Goal: Task Accomplishment & Management: Use online tool/utility

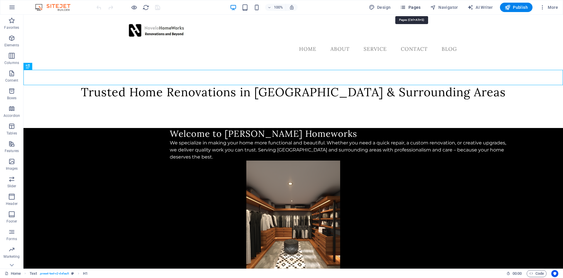
click at [405, 9] on icon "button" at bounding box center [403, 7] width 6 height 6
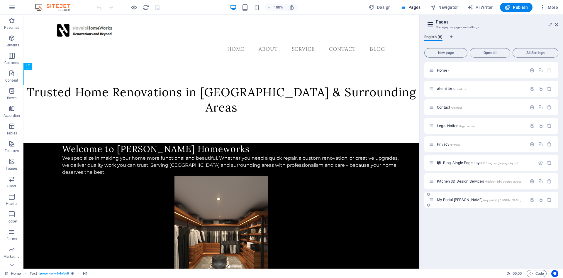
click at [447, 200] on span "My Portal [PERSON_NAME] /my-portal-[PERSON_NAME]" at bounding box center [479, 199] width 84 height 4
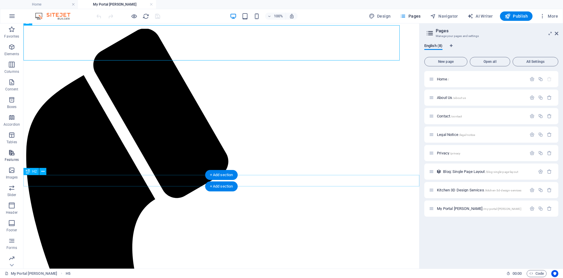
scroll to position [30, 0]
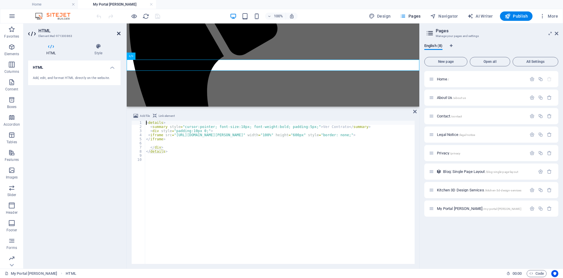
click at [118, 34] on icon at bounding box center [119, 33] width 4 height 5
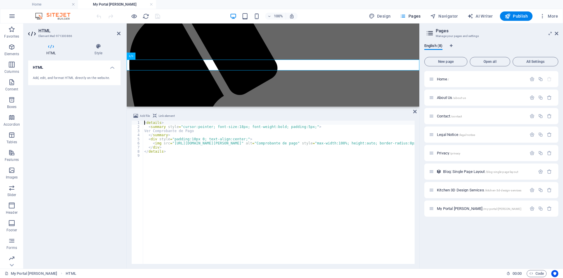
scroll to position [134, 0]
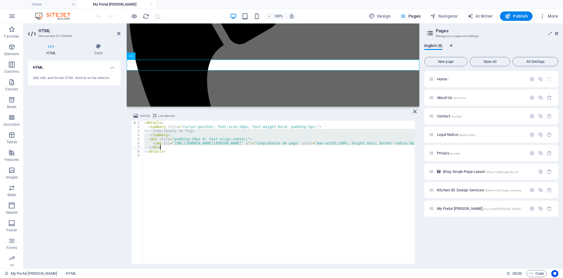
drag, startPoint x: 150, startPoint y: 130, endPoint x: 418, endPoint y: 147, distance: 269.1
click at [418, 147] on div "< details > < summary style = "cursor:pointer; font-size:18px; font-weight:bold…" at bounding box center [311, 195] width 336 height 151
type textarea "<img src="[URL][DOMAIN_NAME][PERSON_NAME]" alt="Comprobante de pago" style="max…"
click at [119, 34] on icon at bounding box center [119, 33] width 4 height 5
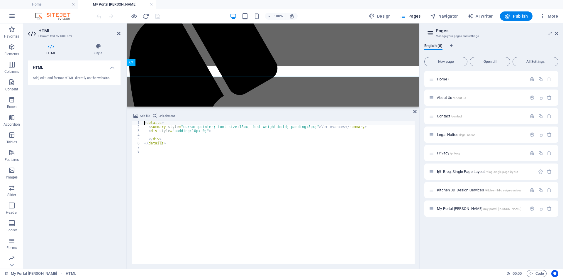
click at [169, 135] on div "< details > < summary style = "cursor:pointer; font-size:18px; font-weight:bold…" at bounding box center [278, 195] width 271 height 151
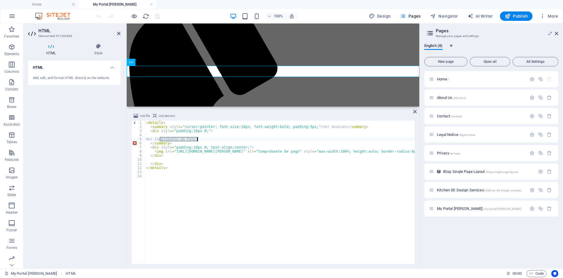
drag, startPoint x: 159, startPoint y: 139, endPoint x: 197, endPoint y: 139, distance: 37.2
click at [197, 139] on div "< details > < summary style = "cursor:pointer; font-size:18px; font-weight:bold…" at bounding box center [313, 195] width 336 height 151
click at [196, 148] on div "< details > < summary style = "cursor:pointer; font-size:18px; font-weight:bold…" at bounding box center [313, 195] width 336 height 151
drag, startPoint x: 273, startPoint y: 152, endPoint x: 313, endPoint y: 153, distance: 40.2
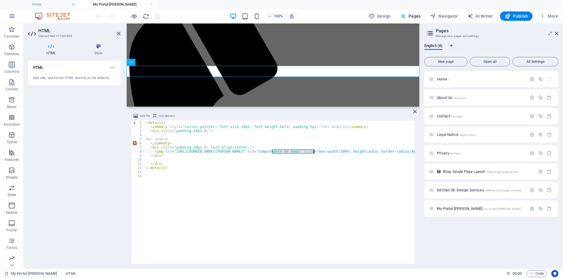
click at [313, 153] on div "< details > < summary style = "cursor:pointer; font-size:18px; font-weight:bold…" at bounding box center [313, 195] width 336 height 151
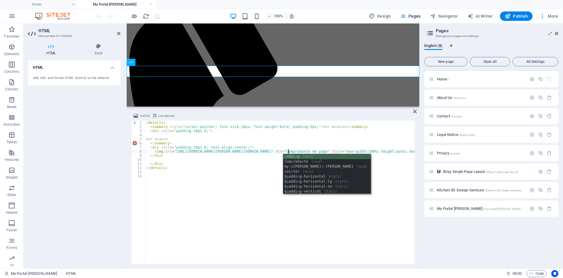
scroll to position [0, 12]
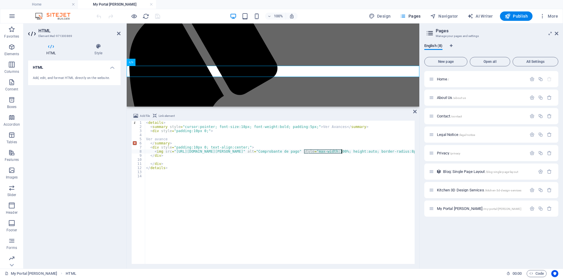
drag, startPoint x: 304, startPoint y: 150, endPoint x: 341, endPoint y: 151, distance: 36.9
click at [341, 151] on div "< details > < summary style = "cursor:pointer; font-size:18px; font-weight:bold…" at bounding box center [301, 195] width 312 height 151
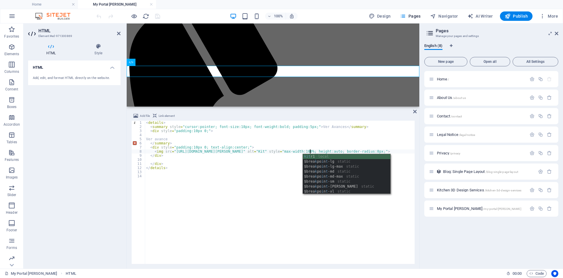
scroll to position [0, 13]
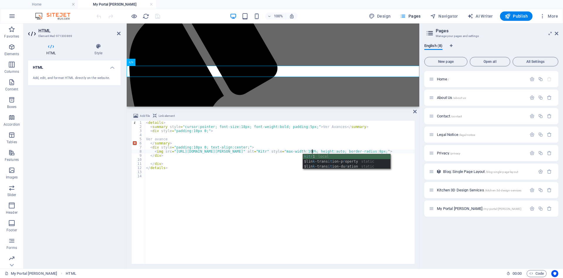
type textarea "<img src="[URL][DOMAIN_NAME][PERSON_NAME]" alt="Kitr1" style="max-width:100%; h…"
click at [272, 152] on div "< details > < summary style = "cursor:pointer; font-size:18px; font-weight:bold…" at bounding box center [287, 195] width 285 height 151
click at [264, 161] on div "< details > < summary style = "cursor:pointer; font-size:18px; font-weight:bold…" at bounding box center [287, 195] width 285 height 151
click at [415, 111] on icon at bounding box center [415, 111] width 4 height 5
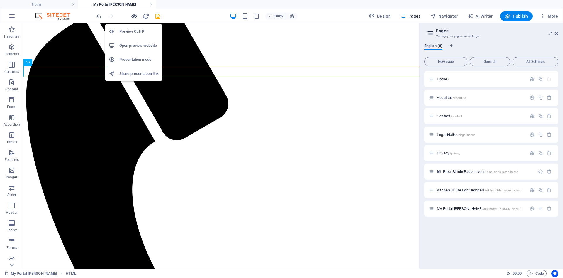
click at [133, 16] on icon "button" at bounding box center [134, 16] width 7 height 7
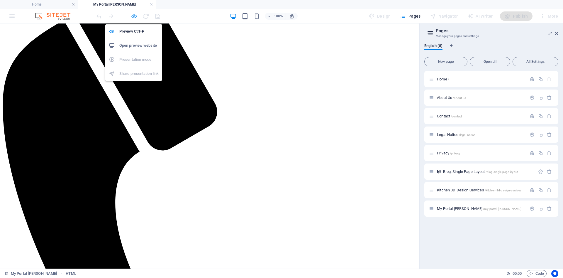
click at [134, 17] on icon "button" at bounding box center [134, 16] width 7 height 7
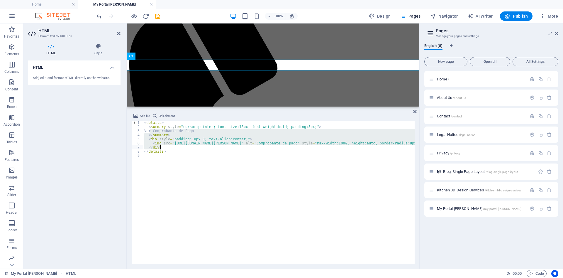
scroll to position [134, 0]
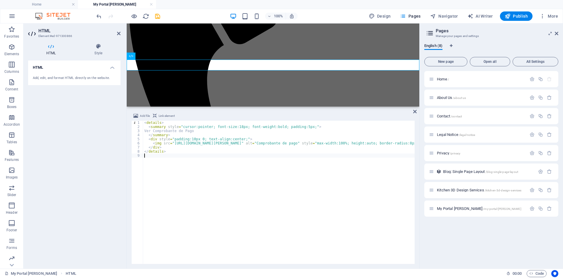
click at [176, 162] on div "< details > < summary style = "cursor:pointer; font-size:18px; font-weight:bold…" at bounding box center [311, 195] width 336 height 151
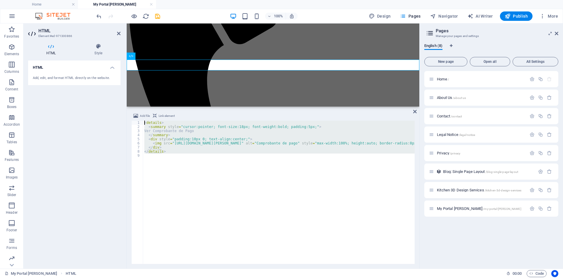
drag, startPoint x: 188, startPoint y: 161, endPoint x: 135, endPoint y: 116, distance: 69.0
click at [143, 120] on div "< details > < summary style = "cursor:pointer; font-size:18px; font-weight:bold…" at bounding box center [278, 191] width 271 height 143
type textarea "<details> <summary style="cursor:pointer; font-size:18px; font-weight:bold; pad…"
click at [116, 33] on h2 "HTML" at bounding box center [79, 30] width 82 height 5
click at [117, 34] on icon at bounding box center [119, 33] width 4 height 5
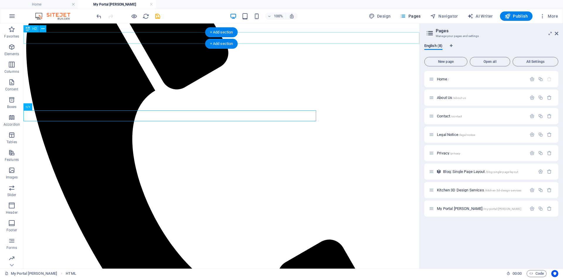
scroll to position [84, 0]
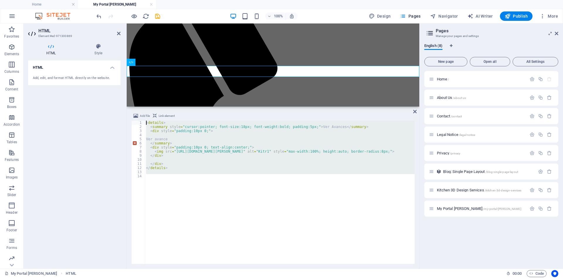
drag, startPoint x: 212, startPoint y: 176, endPoint x: 119, endPoint y: 107, distance: 115.8
click at [145, 120] on div "< details > < summary style = "cursor:pointer; font-size:18px; font-weight:bold…" at bounding box center [280, 191] width 270 height 143
type textarea "<details> <summary style="cursor:pointer; font-size:18px; font-weight:bold; pad…"
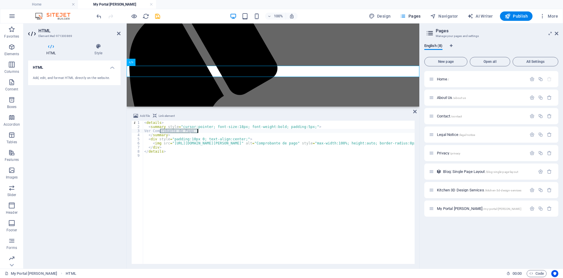
drag, startPoint x: 160, startPoint y: 130, endPoint x: 198, endPoint y: 131, distance: 38.7
click at [198, 131] on div "< details > < summary style = "cursor:pointer; font-size:18px; font-weight:bold…" at bounding box center [311, 195] width 336 height 151
drag, startPoint x: 270, startPoint y: 143, endPoint x: 313, endPoint y: 143, distance: 43.1
click at [313, 143] on div "< details > < summary style = "cursor:pointer; font-size:18px; font-weight:bold…" at bounding box center [311, 195] width 336 height 151
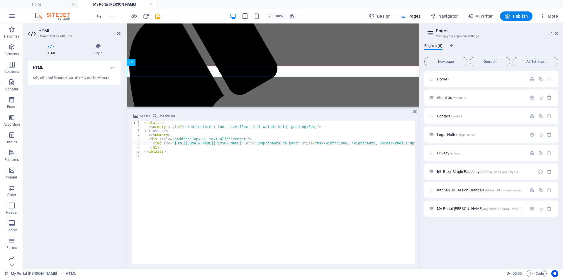
scroll to position [0, 11]
click at [281, 143] on div "< details > < summary style = "cursor:pointer; font-size:18px; font-weight:bold…" at bounding box center [296, 195] width 306 height 151
type textarea "<img src="[URL][DOMAIN_NAME][PERSON_NAME]" alt="Comprobante de pago" style="max…"
click at [280, 158] on div "< details > < summary style = "cursor:pointer; font-size:18px; font-weight:bold…" at bounding box center [300, 195] width 314 height 151
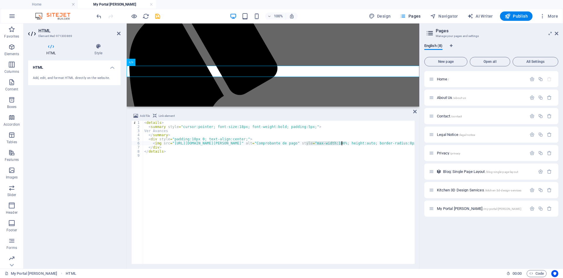
drag, startPoint x: 305, startPoint y: 142, endPoint x: 342, endPoint y: 142, distance: 37.2
click at [342, 142] on div "< details > < summary style = "cursor:pointer; font-size:18px; font-weight:bold…" at bounding box center [300, 195] width 314 height 151
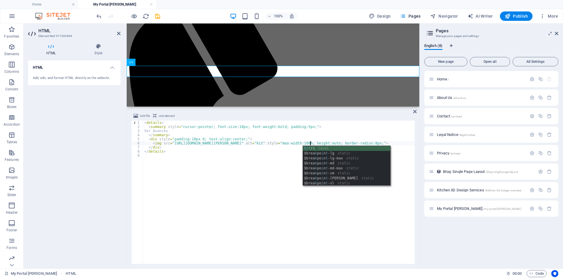
scroll to position [0, 13]
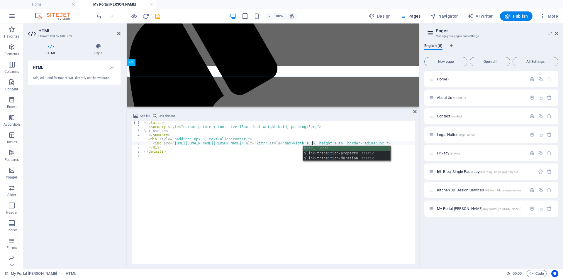
type textarea "<img src="[URL][DOMAIN_NAME][PERSON_NAME]" alt="kitr1" style="max-width:100%; h…"
click at [322, 181] on div "< details > < summary style = "cursor:pointer; font-size:18px; font-weight:bold…" at bounding box center [286, 195] width 287 height 151
click at [88, 136] on div "HTML Add, edit, and format HTML directly on the website." at bounding box center [74, 161] width 92 height 203
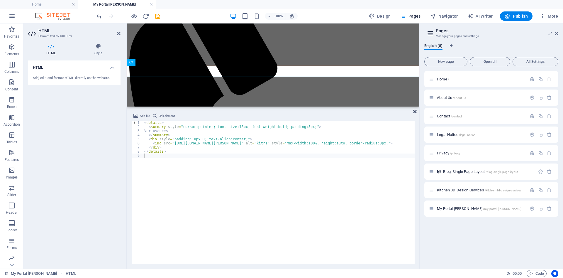
click at [415, 111] on icon at bounding box center [415, 111] width 4 height 5
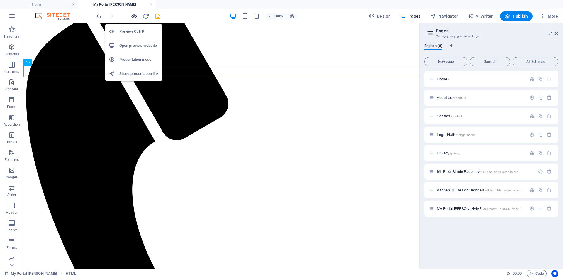
click at [131, 15] on icon "button" at bounding box center [134, 16] width 7 height 7
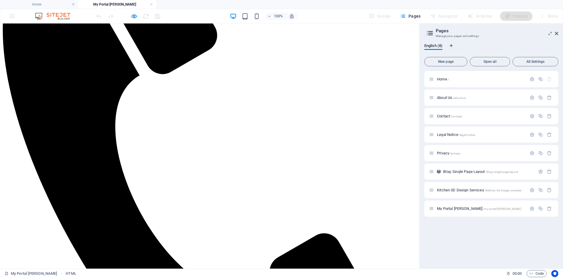
scroll to position [54, 0]
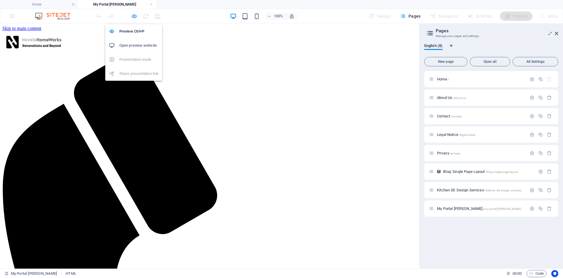
click at [133, 17] on icon "button" at bounding box center [134, 16] width 7 height 7
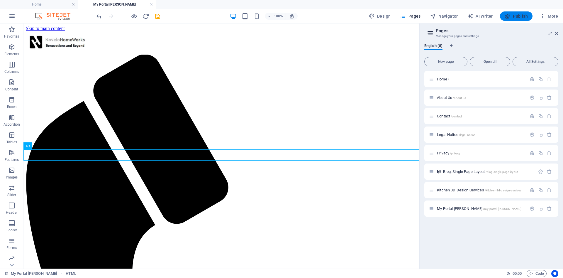
click at [516, 16] on span "Publish" at bounding box center [516, 16] width 23 height 6
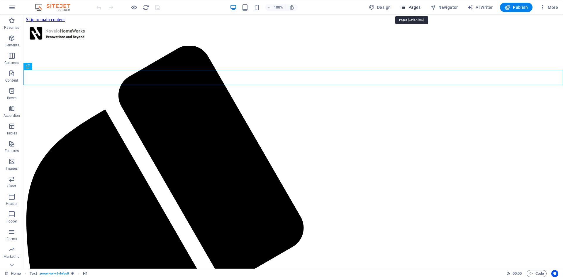
click at [417, 8] on span "Pages" at bounding box center [410, 7] width 21 height 6
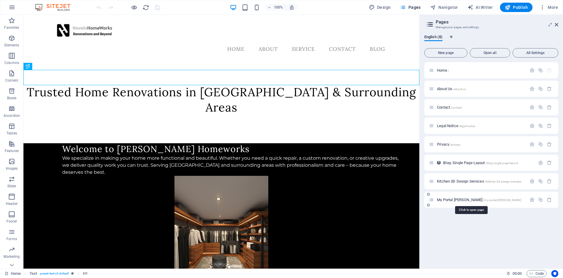
click at [466, 203] on div "My Portal [PERSON_NAME] /my-portal-[PERSON_NAME]" at bounding box center [478, 199] width 98 height 7
click at [461, 197] on div "My Portal [PERSON_NAME] /my-portal-[PERSON_NAME]" at bounding box center [478, 199] width 98 height 7
click at [457, 200] on span "My Portal [PERSON_NAME] /my-portal-[PERSON_NAME]" at bounding box center [479, 199] width 84 height 4
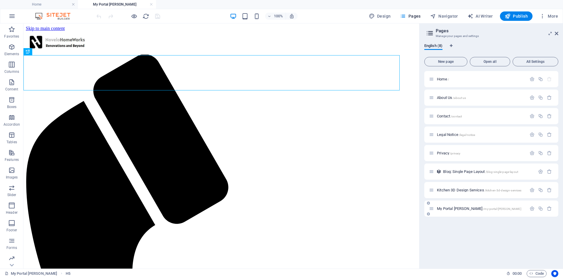
click at [464, 207] on span "My Portal [PERSON_NAME] /my-portal-[PERSON_NAME]" at bounding box center [479, 208] width 84 height 4
click at [455, 209] on span "My Portal [PERSON_NAME] /my-portal-[PERSON_NAME]" at bounding box center [479, 208] width 84 height 4
click at [453, 208] on span "My Portal [PERSON_NAME] /my-portal-[PERSON_NAME]" at bounding box center [479, 208] width 84 height 4
click at [462, 209] on span "My Portal [PERSON_NAME] /my-portal-[PERSON_NAME]" at bounding box center [479, 208] width 84 height 4
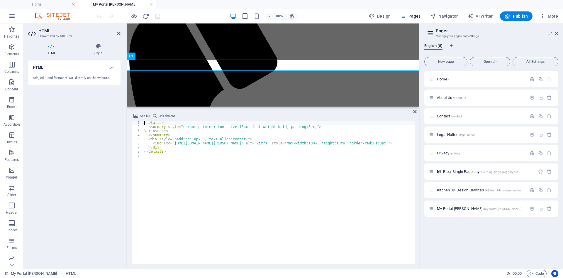
click at [179, 132] on div "< details > < summary style = "cursor:pointer; font-size:18px; font-weight:bold…" at bounding box center [286, 195] width 287 height 151
click at [177, 136] on div "< details > < summary style = "cursor:pointer; font-size:18px; font-weight:bold…" at bounding box center [286, 195] width 287 height 151
click at [179, 132] on div "< details > < summary style = "cursor:pointer; font-size:18px; font-weight:bold…" at bounding box center [286, 195] width 287 height 151
type textarea "Ver Avances"
click at [147, 151] on div "< details > < summary style = "cursor:pointer; font-size:18px; font-weight:bold…" at bounding box center [288, 195] width 287 height 151
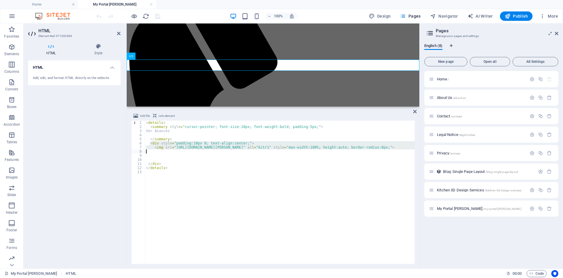
drag, startPoint x: 149, startPoint y: 142, endPoint x: 445, endPoint y: 150, distance: 295.6
click at [415, 150] on div "< details > < summary style = "cursor:pointer; font-size:18px; font-weight:bold…" at bounding box center [280, 191] width 270 height 143
type textarea "<img src="[URL][DOMAIN_NAME][PERSON_NAME]" alt="kitr1" style="max-width:100%; h…"
click at [151, 151] on div "< details > < summary style = "cursor:pointer; font-size:18px; font-weight:bold…" at bounding box center [288, 195] width 287 height 151
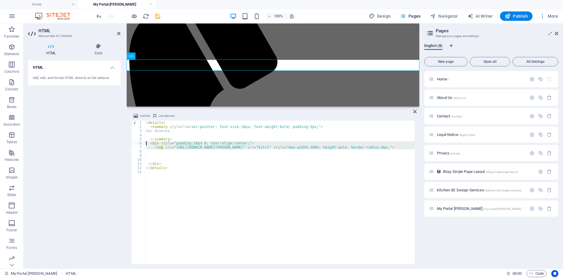
drag, startPoint x: 150, startPoint y: 151, endPoint x: 149, endPoint y: 143, distance: 8.0
click at [149, 143] on div "< details > < summary style = "cursor:pointer; font-size:18px; font-weight:bold…" at bounding box center [288, 195] width 287 height 151
type textarea "<div style="padding:10px 0; text-align:center;"> <img src="https://novelohomewo…"
click at [151, 153] on div "< details > < summary style = "cursor:pointer; font-size:18px; font-weight:bold…" at bounding box center [280, 191] width 270 height 143
click at [154, 157] on div "< details > < summary style = "cursor:pointer; font-size:18px; font-weight:bold…" at bounding box center [288, 195] width 287 height 151
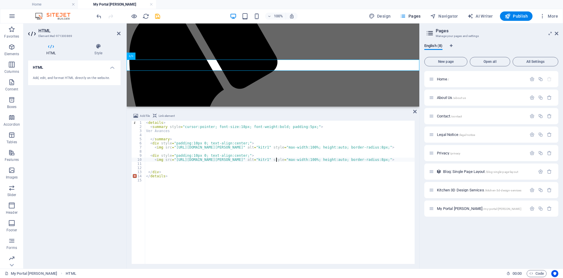
click at [277, 159] on div "< details > < summary style = "cursor:pointer; font-size:18px; font-weight:bold…" at bounding box center [288, 195] width 287 height 151
click at [314, 159] on div "< details > < summary style = "cursor:pointer; font-size:18px; font-weight:bold…" at bounding box center [289, 195] width 288 height 151
type textarea "<img src="https://novelohomeworks.com/my-portal-aaron-rubio/kit2r1.jpeg" alt="k…"
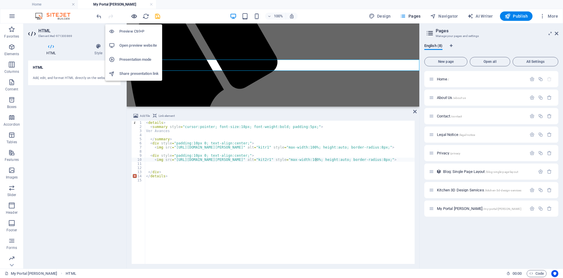
click at [131, 15] on icon "button" at bounding box center [134, 16] width 7 height 7
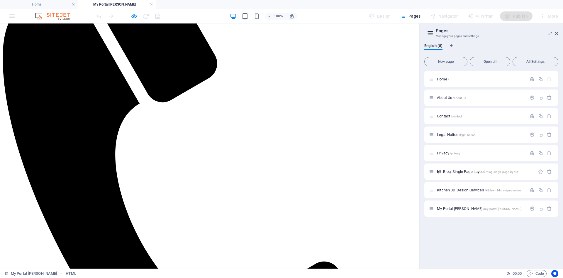
scroll to position [12, 0]
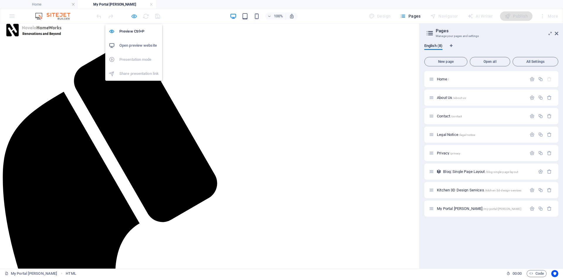
click at [135, 17] on icon "button" at bounding box center [134, 16] width 7 height 7
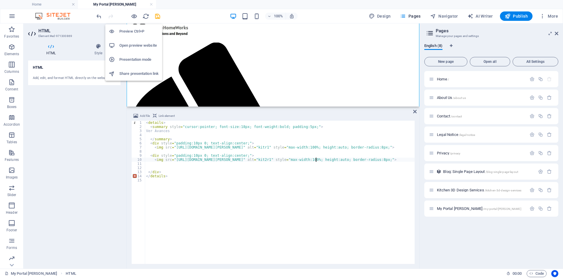
scroll to position [212, 0]
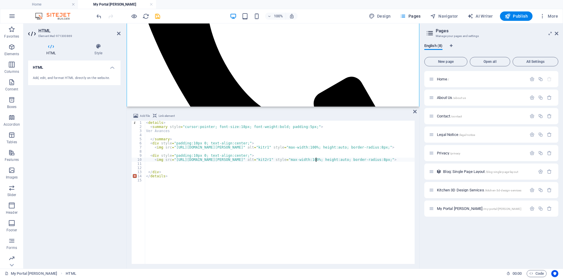
click at [197, 203] on div "< details > < summary style = "cursor:pointer; font-size:18px; font-weight:bold…" at bounding box center [290, 195] width 291 height 151
click at [92, 201] on div "HTML Add, edit, and format HTML directly on the website." at bounding box center [74, 161] width 92 height 203
click at [109, 175] on div "HTML Add, edit, and format HTML directly on the website." at bounding box center [74, 161] width 92 height 203
click at [415, 111] on icon at bounding box center [415, 111] width 4 height 5
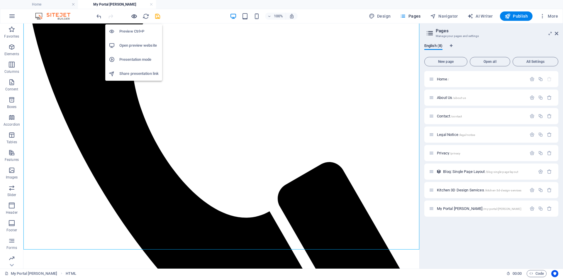
click at [133, 17] on icon "button" at bounding box center [134, 16] width 7 height 7
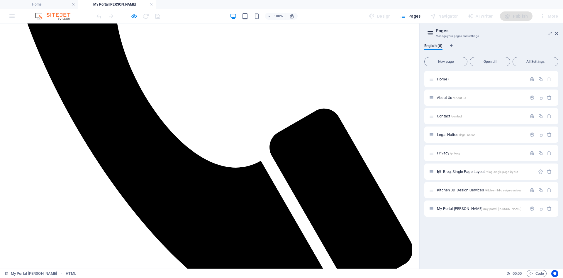
scroll to position [152, 0]
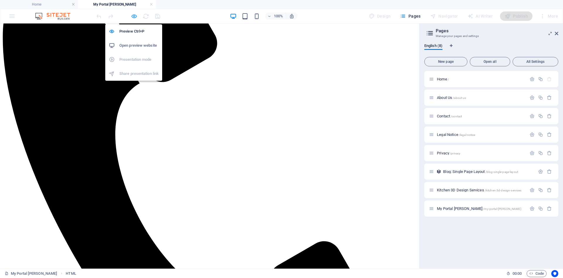
click at [135, 16] on icon "button" at bounding box center [134, 16] width 7 height 7
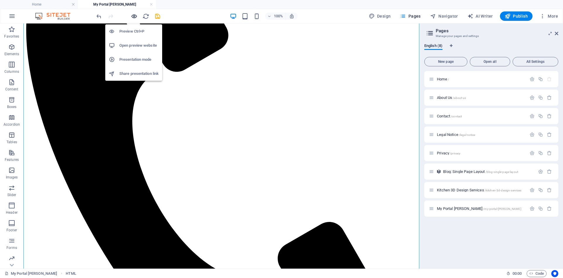
click at [135, 16] on icon "button" at bounding box center [134, 16] width 7 height 7
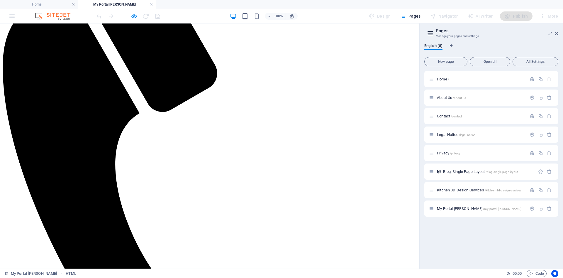
scroll to position [32, 0]
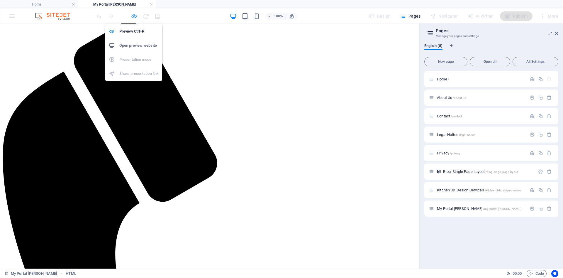
click at [135, 17] on icon "button" at bounding box center [134, 16] width 7 height 7
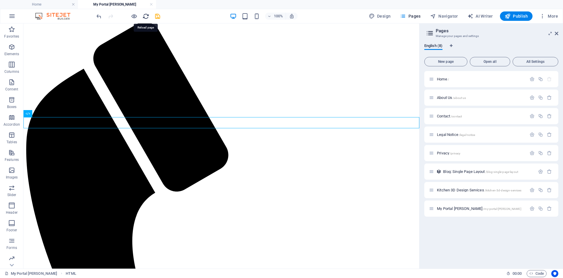
click at [146, 17] on icon "reload" at bounding box center [145, 16] width 7 height 7
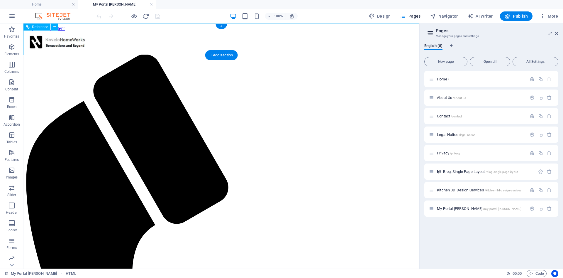
scroll to position [0, 0]
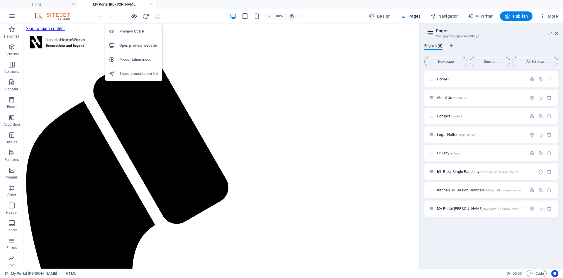
click at [136, 15] on icon "button" at bounding box center [134, 16] width 7 height 7
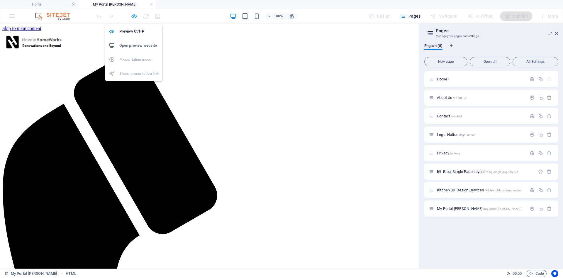
click at [136, 18] on icon "button" at bounding box center [134, 16] width 7 height 7
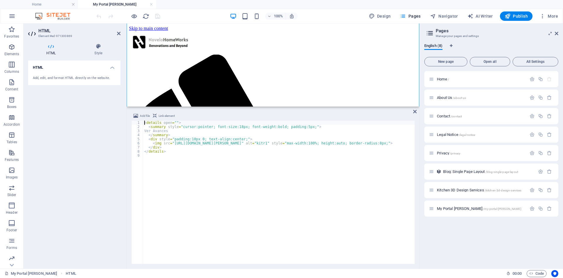
scroll to position [197, 0]
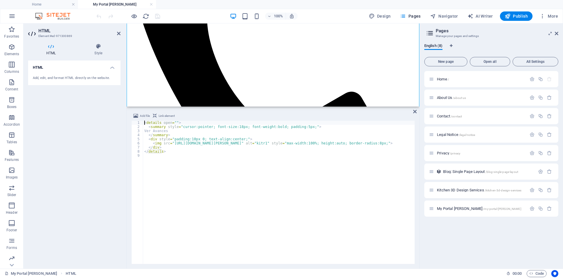
click at [145, 147] on div "< details open = "" > < summary style = "cursor:pointer; font-size:18px; font-w…" at bounding box center [286, 195] width 287 height 151
drag, startPoint x: 152, startPoint y: 143, endPoint x: 408, endPoint y: 147, distance: 256.2
click at [408, 147] on div "< details open = "" > < summary style = "cursor:pointer; font-size:18px; font-w…" at bounding box center [288, 195] width 287 height 151
type textarea "<img src="[URL][DOMAIN_NAME][PERSON_NAME]" alt="kitr1" style="max-width:100%; h…"
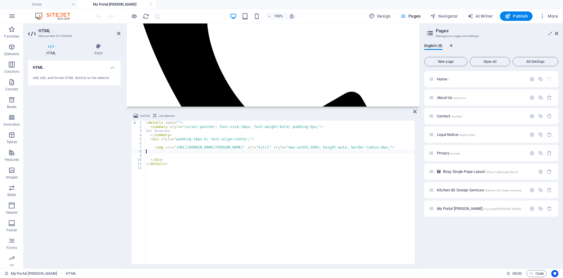
scroll to position [405, 0]
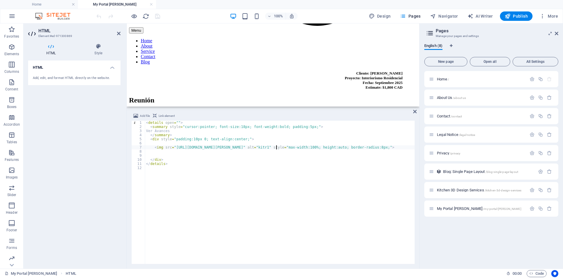
click at [278, 148] on div "< details open = "" > < summary style = "cursor:pointer; font-size:18px; font-w…" at bounding box center [288, 195] width 287 height 151
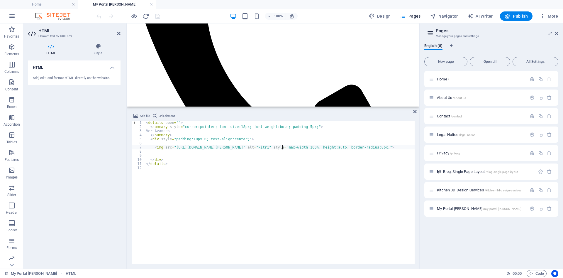
scroll to position [204, 0]
click at [313, 147] on div "< details open = "" > < summary style = "cursor:pointer; font-size:18px; font-w…" at bounding box center [288, 195] width 287 height 151
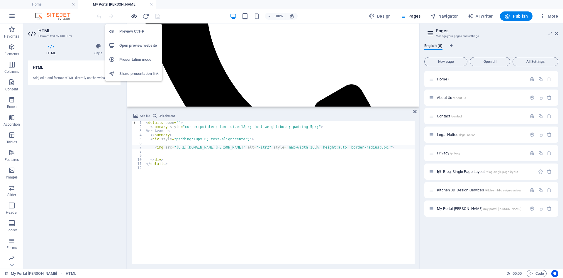
type textarea "<img src="https://novelohomeworks.com/my-portal-aaron-rubio/kitr2.jpeg" alt="ki…"
click at [135, 18] on icon "button" at bounding box center [134, 16] width 7 height 7
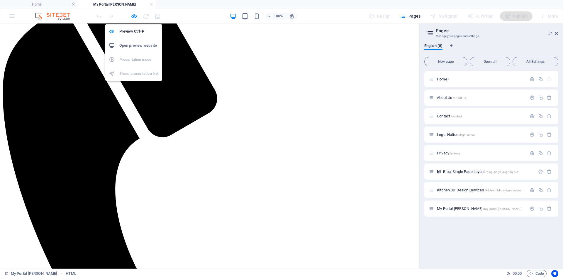
scroll to position [16, 0]
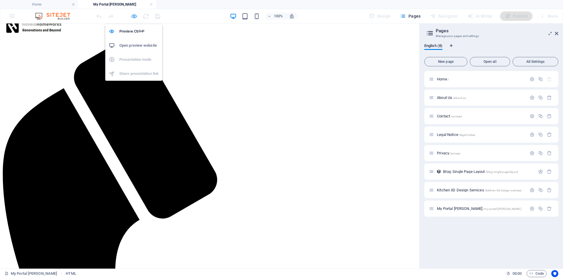
click at [134, 17] on icon "button" at bounding box center [134, 16] width 7 height 7
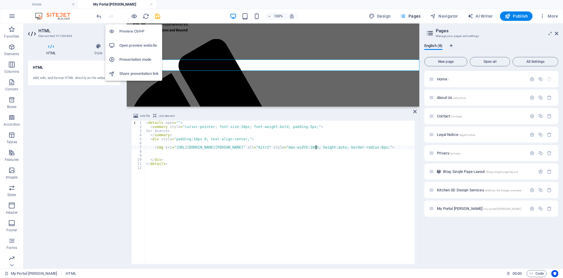
scroll to position [90, 0]
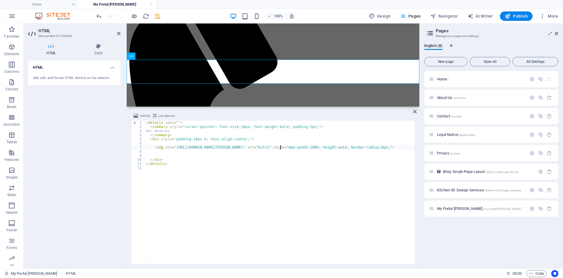
type textarea "<img src="[URL][DOMAIN_NAME][PERSON_NAME]" alt="kitr1" style="max-width:100%; h…"
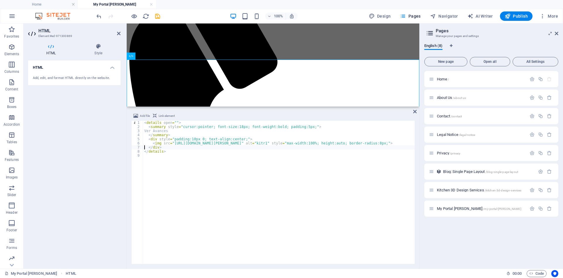
click at [169, 153] on div "< details open = "" > < summary style = "cursor:pointer; font-size:18px; font-w…" at bounding box center [286, 195] width 287 height 151
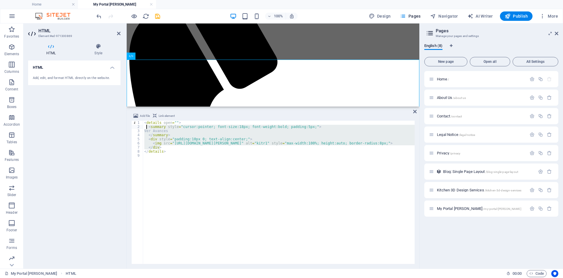
drag, startPoint x: 164, startPoint y: 146, endPoint x: 147, endPoint y: 128, distance: 25.1
click at [147, 128] on div "< details open = "" > < summary style = "cursor:pointer; font-size:18px; font-w…" at bounding box center [286, 195] width 287 height 151
click at [166, 147] on div "< details open = "" > < summary style = "cursor:pointer; font-size:18px; font-w…" at bounding box center [278, 191] width 271 height 143
type textarea "</div>"
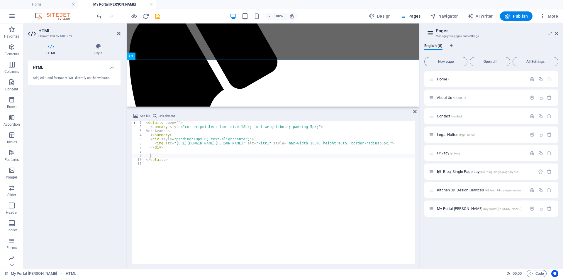
paste textarea "</div>"
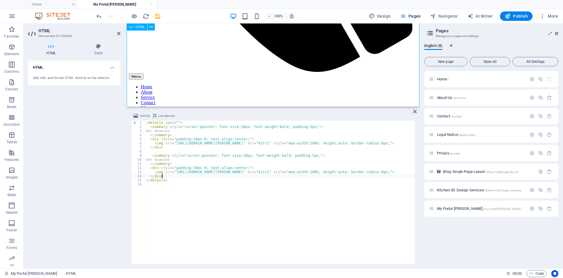
scroll to position [359, 0]
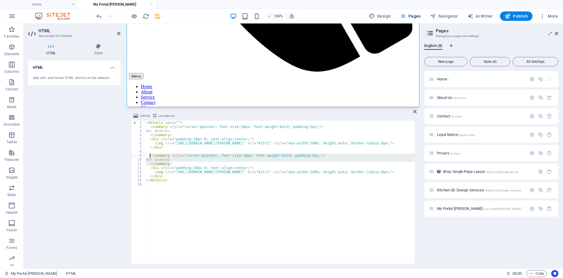
drag, startPoint x: 174, startPoint y: 163, endPoint x: 149, endPoint y: 154, distance: 25.9
click at [149, 154] on div "< details open = "" > < summary style = "cursor:pointer; font-size:18px; font-w…" at bounding box center [288, 195] width 287 height 151
type textarea "<summary style="cursor:pointer; font-size:18px; font-weight:bold; padding:5px;"…"
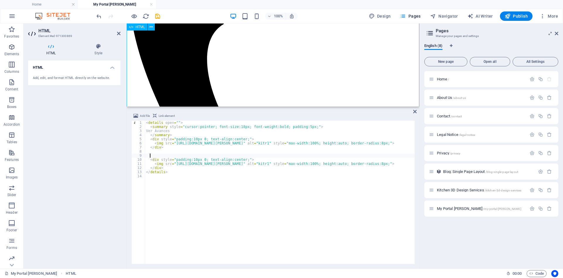
scroll to position [150, 0]
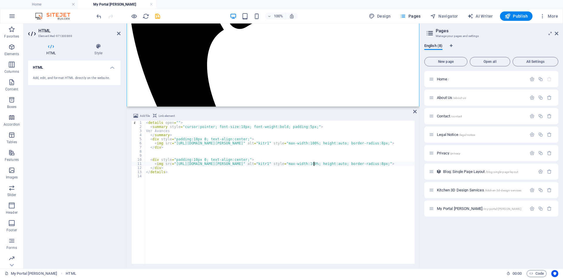
click at [314, 164] on div "< details open = "" > < summary style = "cursor:pointer; font-size:18px; font-w…" at bounding box center [288, 195] width 287 height 151
click at [311, 164] on div "< details open = "" > < summary style = "cursor:pointer; font-size:18px; font-w…" at bounding box center [288, 195] width 287 height 151
click at [281, 163] on div "< details open = "" > < summary style = "cursor:pointer; font-size:18px; font-w…" at bounding box center [289, 195] width 288 height 151
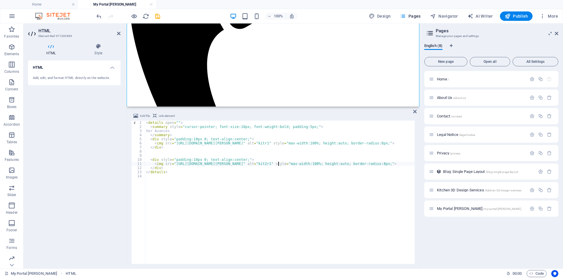
scroll to position [0, 11]
click at [295, 163] on div "< details open = "" > < summary style = "cursor:pointer; font-size:18px; font-w…" at bounding box center [290, 195] width 291 height 151
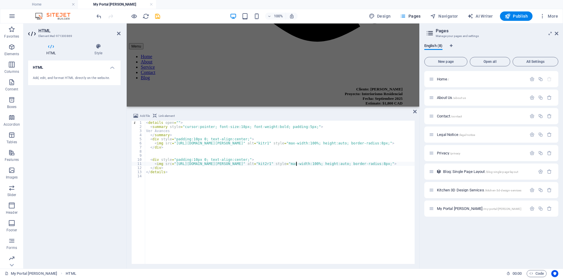
scroll to position [299, 0]
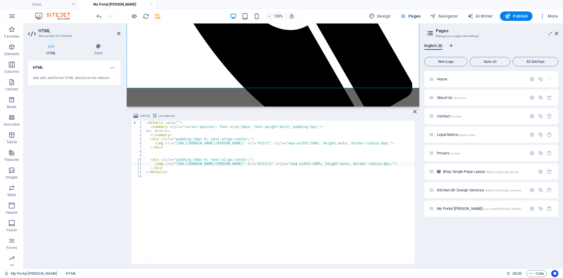
click at [317, 164] on div "< details open = "" > < summary style = "cursor:pointer; font-size:18px; font-w…" at bounding box center [290, 195] width 291 height 151
click at [282, 163] on div "< details open = "" > < summary style = "cursor:pointer; font-size:18px; font-w…" at bounding box center [289, 195] width 288 height 151
type textarea "<img src="https://novelohomeworks.com/my-portal-aaron-rubio/kit21.jpeg" alt="ki…"
click at [296, 163] on div "< details open = "" > < summary style = "cursor:pointer; font-size:18px; font-w…" at bounding box center [288, 195] width 287 height 151
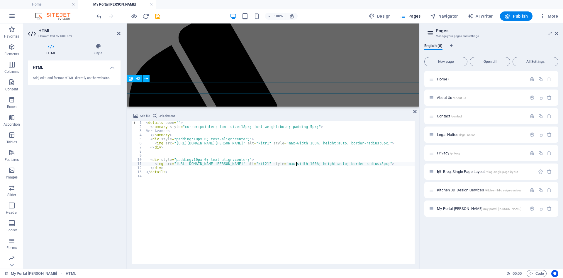
scroll to position [30, 0]
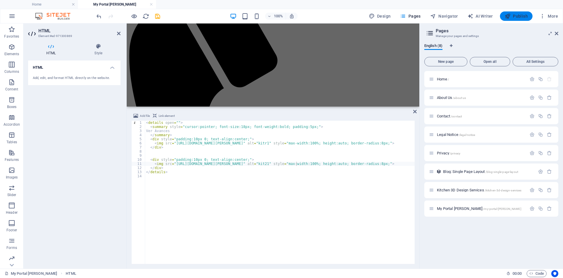
click at [517, 13] on button "Publish" at bounding box center [516, 15] width 33 height 9
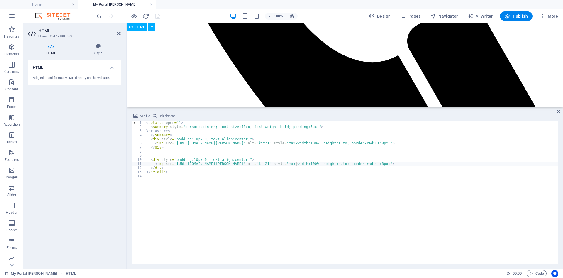
scroll to position [452, 0]
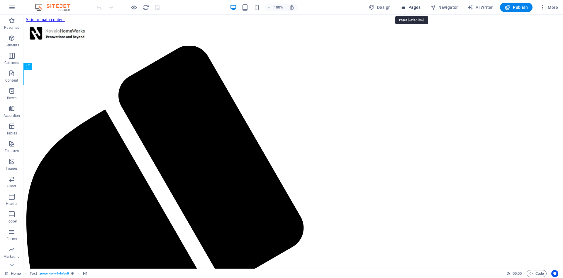
click at [413, 7] on span "Pages" at bounding box center [410, 7] width 21 height 6
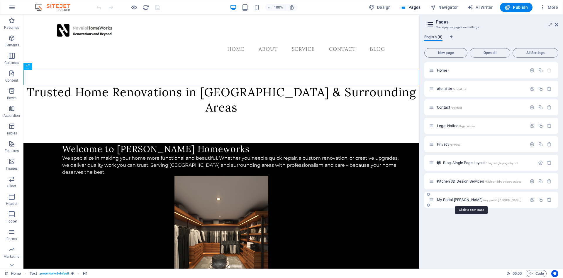
click at [466, 199] on span "My Portal [PERSON_NAME] /my-portal-[PERSON_NAME]" at bounding box center [479, 199] width 84 height 4
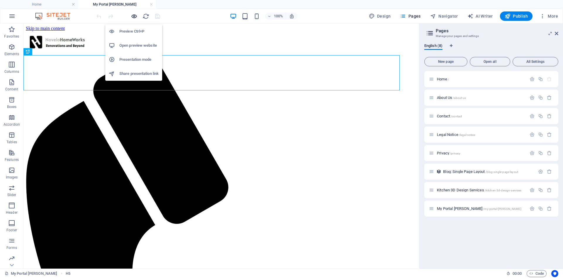
click at [133, 16] on icon "button" at bounding box center [134, 16] width 7 height 7
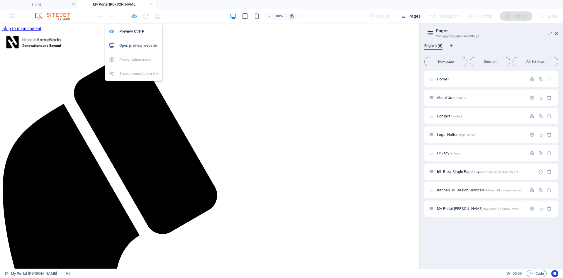
click at [134, 18] on icon "button" at bounding box center [134, 16] width 7 height 7
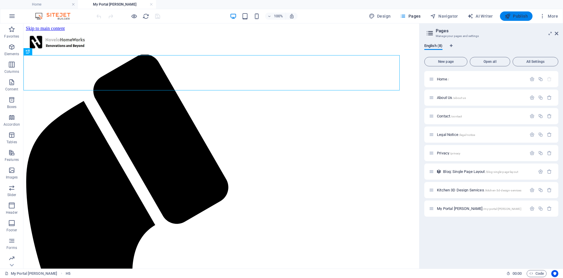
click at [522, 14] on span "Publish" at bounding box center [516, 16] width 23 height 6
